Goal: Information Seeking & Learning: Check status

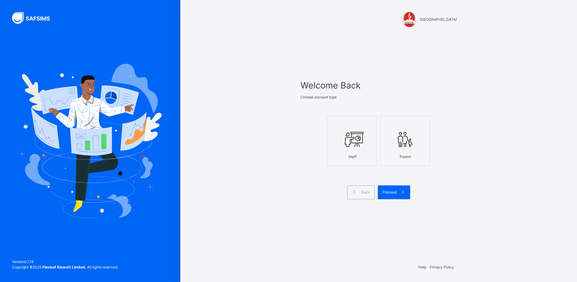
click at [374, 155] on label "Staff" at bounding box center [352, 141] width 50 height 50
click at [391, 197] on div "Proceed" at bounding box center [394, 192] width 32 height 14
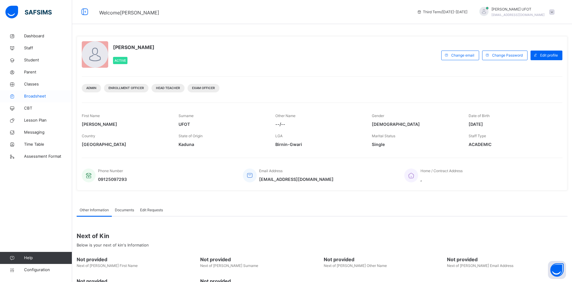
drag, startPoint x: 49, startPoint y: 94, endPoint x: 64, endPoint y: 98, distance: 14.9
click at [49, 94] on span "Broadsheet" at bounding box center [48, 96] width 48 height 6
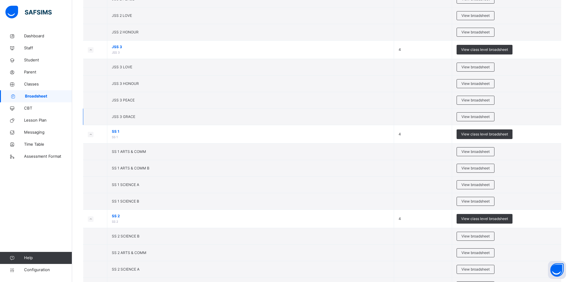
scroll to position [781, 0]
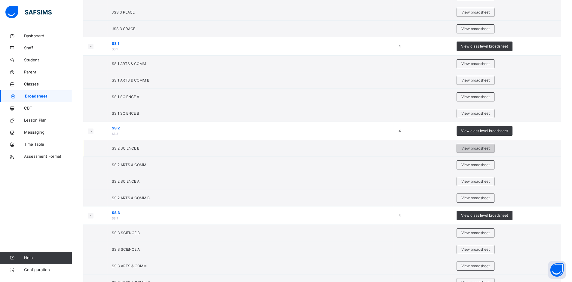
click at [490, 147] on span "View broadsheet" at bounding box center [475, 147] width 28 height 5
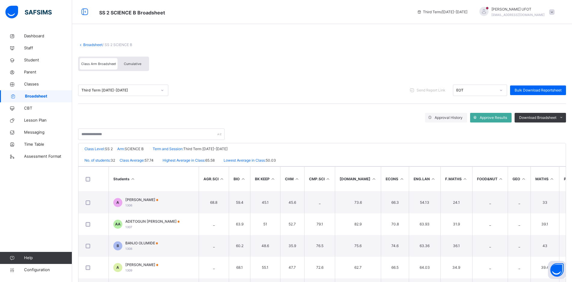
click at [130, 63] on span "Cumulative" at bounding box center [132, 64] width 17 height 4
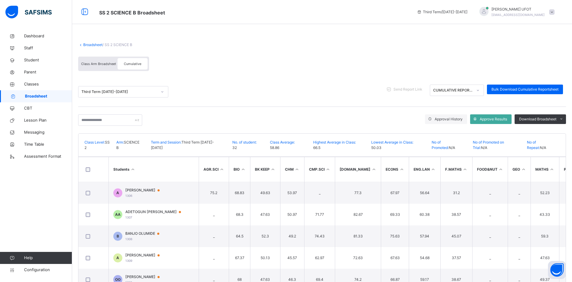
click at [136, 168] on th "Students" at bounding box center [153, 169] width 90 height 25
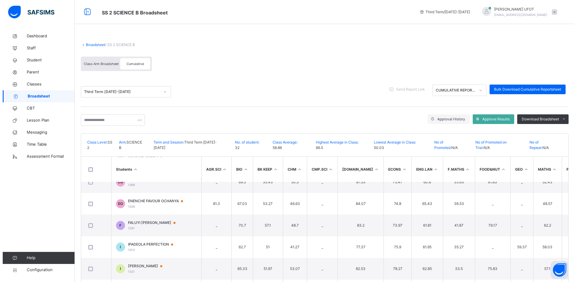
scroll to position [361, 0]
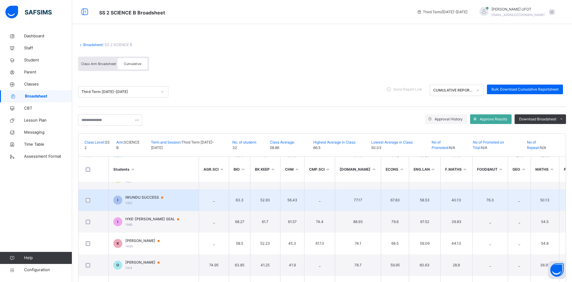
click at [150, 198] on span "IWUNDU SUCCESS" at bounding box center [147, 196] width 44 height 5
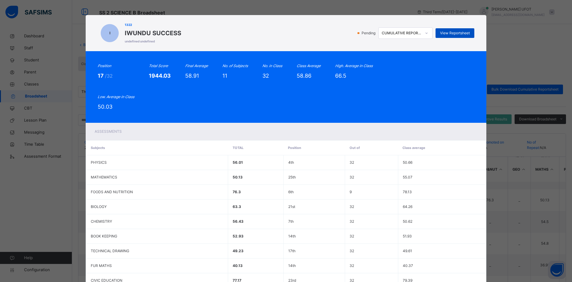
click at [460, 36] on div "View Reportsheet" at bounding box center [454, 33] width 39 height 10
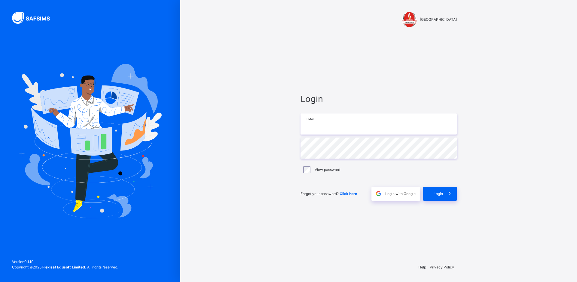
click at [325, 128] on input "email" at bounding box center [379, 123] width 156 height 21
type input "**********"
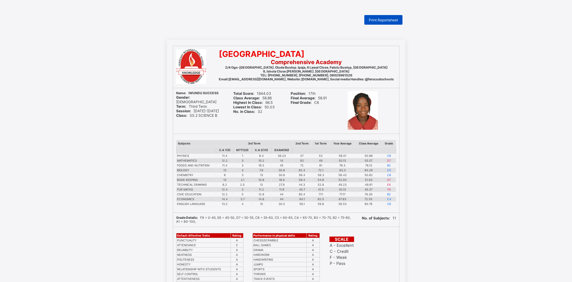
click at [378, 21] on span "Print Reportsheet" at bounding box center [383, 20] width 29 height 5
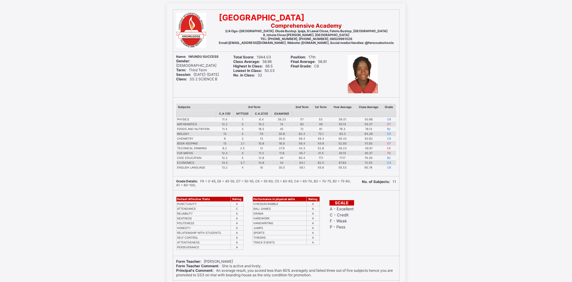
scroll to position [107, 0]
